Goal: Information Seeking & Learning: Find specific page/section

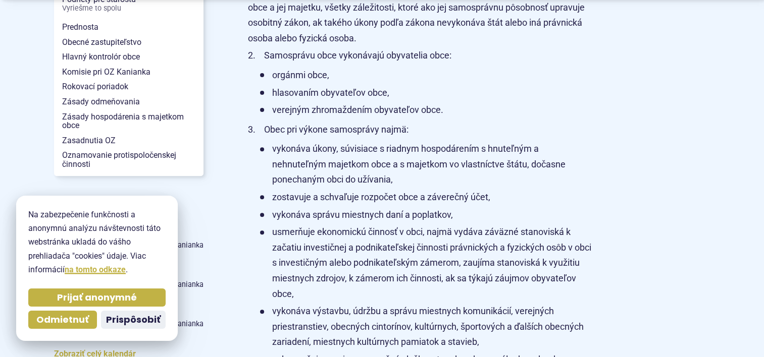
scroll to position [353, 0]
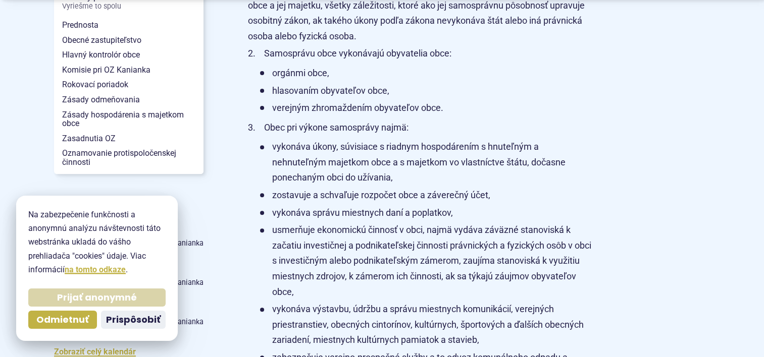
click at [90, 294] on span "Prijať anonymné" at bounding box center [97, 298] width 80 height 12
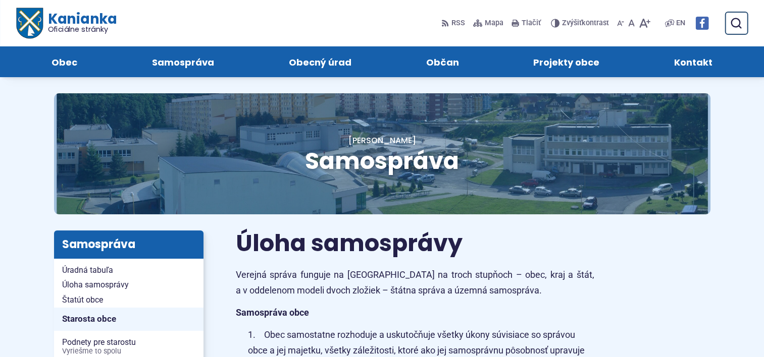
scroll to position [0, 0]
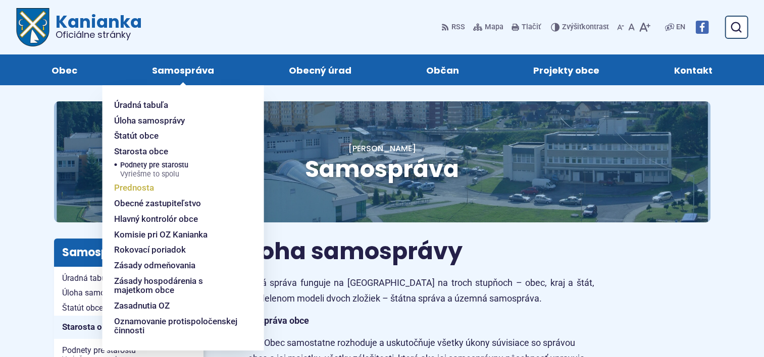
click at [130, 191] on span "Prednosta" at bounding box center [134, 188] width 40 height 16
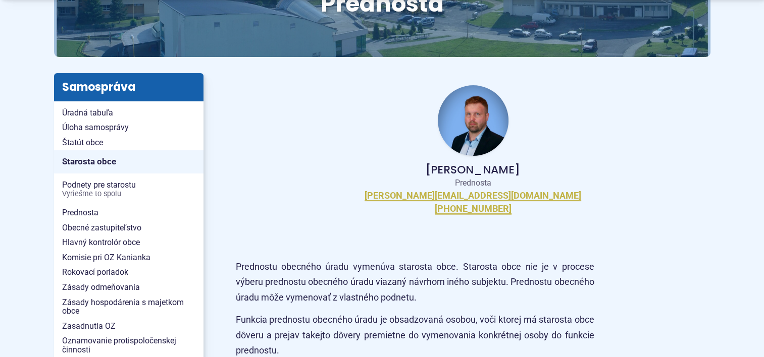
scroll to position [183, 0]
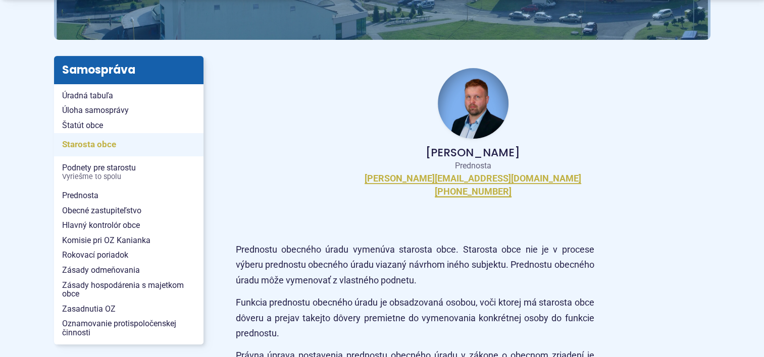
click at [85, 146] on span "Starosta obce" at bounding box center [128, 145] width 133 height 16
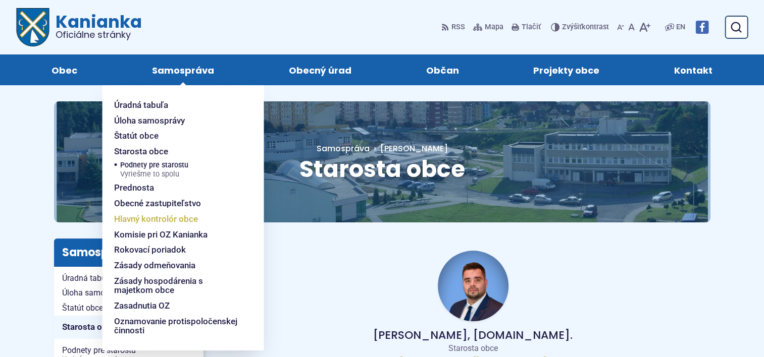
click at [165, 219] on span "Hlavný kontrolór obce" at bounding box center [156, 220] width 84 height 16
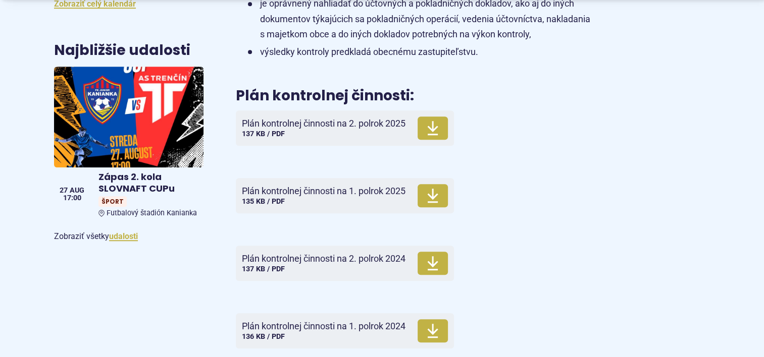
scroll to position [707, 0]
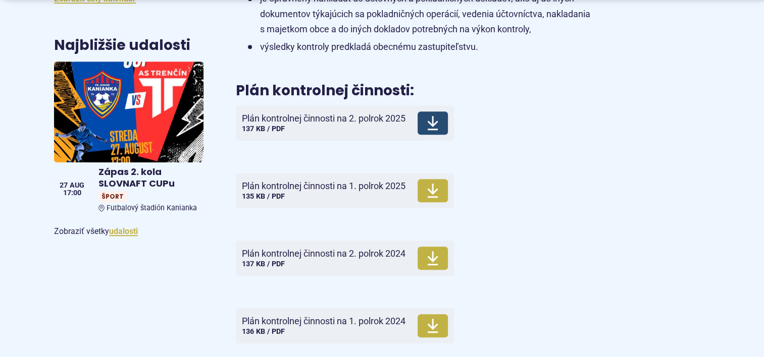
click at [431, 131] on icon at bounding box center [433, 123] width 12 height 16
click at [434, 198] on use at bounding box center [432, 191] width 11 height 14
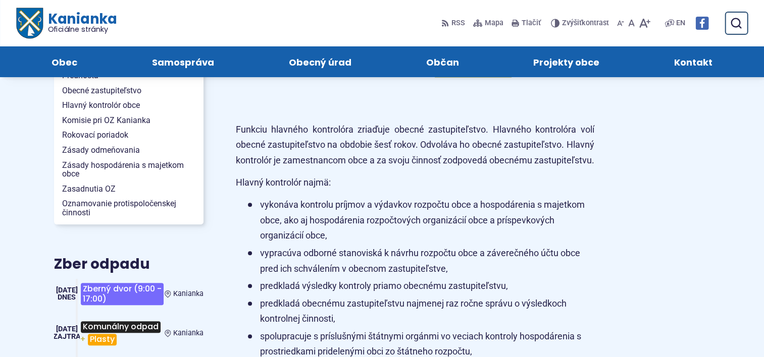
scroll to position [252, 0]
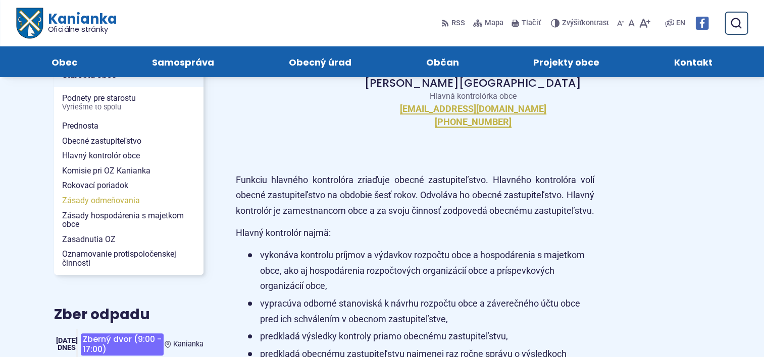
click at [81, 200] on span "Zásady odmeňovania" at bounding box center [128, 200] width 133 height 15
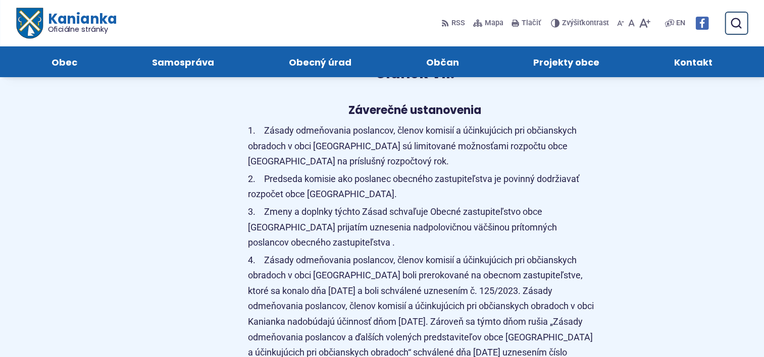
scroll to position [2525, 0]
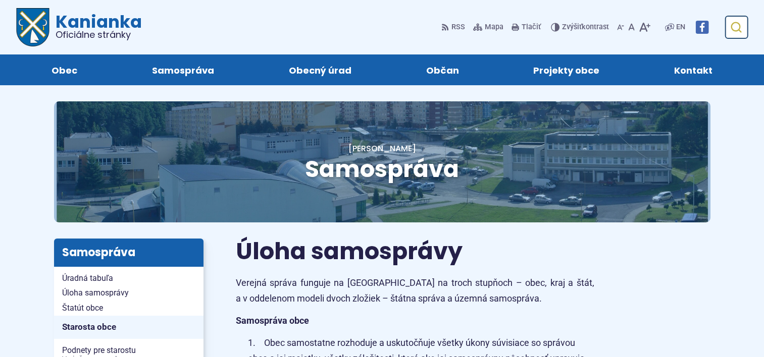
click at [741, 24] on use "submit" at bounding box center [736, 27] width 11 height 11
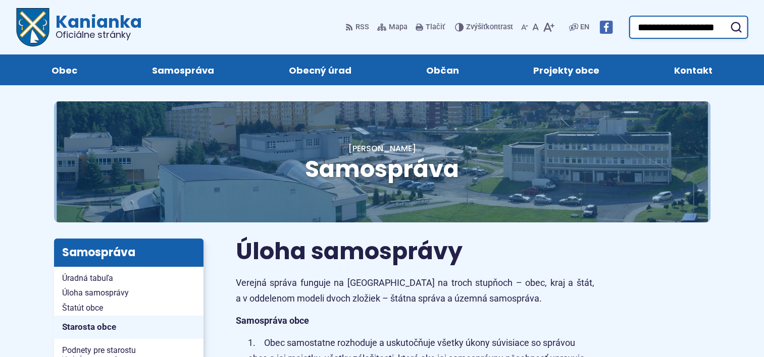
click at [648, 28] on input "**********" at bounding box center [688, 27] width 119 height 23
type input "**********"
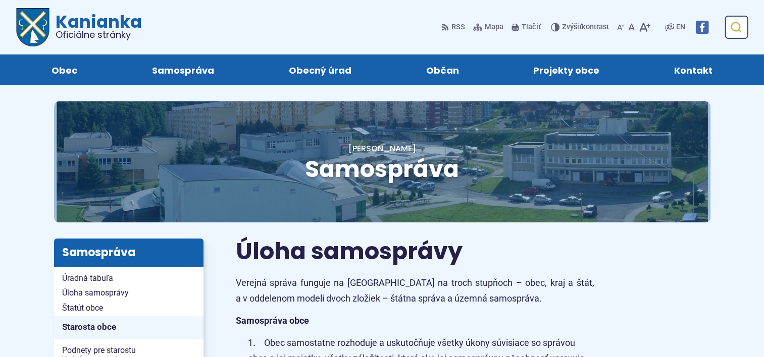
click at [738, 27] on icon "submit" at bounding box center [736, 27] width 12 height 12
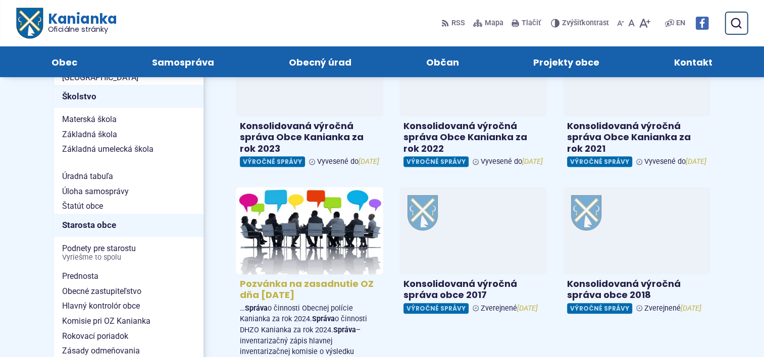
scroll to position [353, 0]
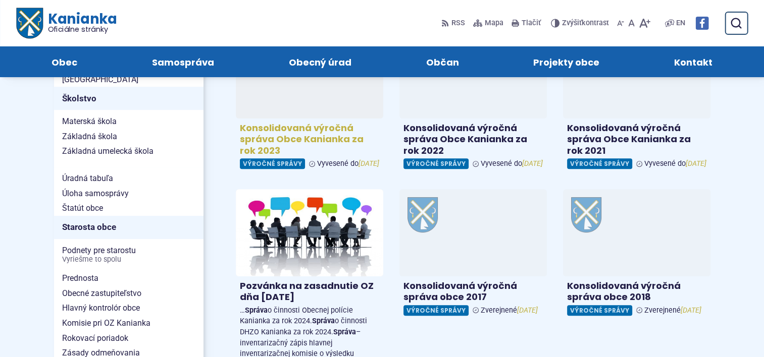
click at [276, 125] on h4 "Konsolidovaná výročná správa Obce Kanianka za rok 2023" at bounding box center [309, 140] width 139 height 34
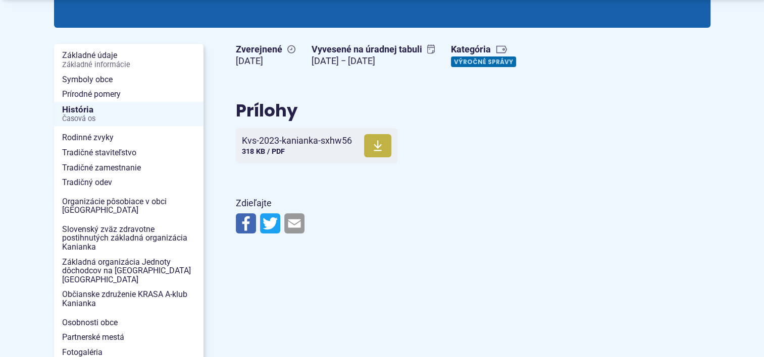
scroll to position [202, 0]
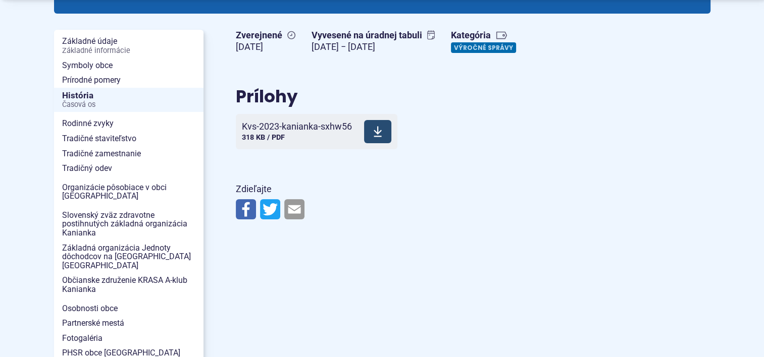
click at [275, 129] on span "Kvs-2023-kanianka-sxhw56" at bounding box center [297, 127] width 110 height 10
